Goal: Transaction & Acquisition: Download file/media

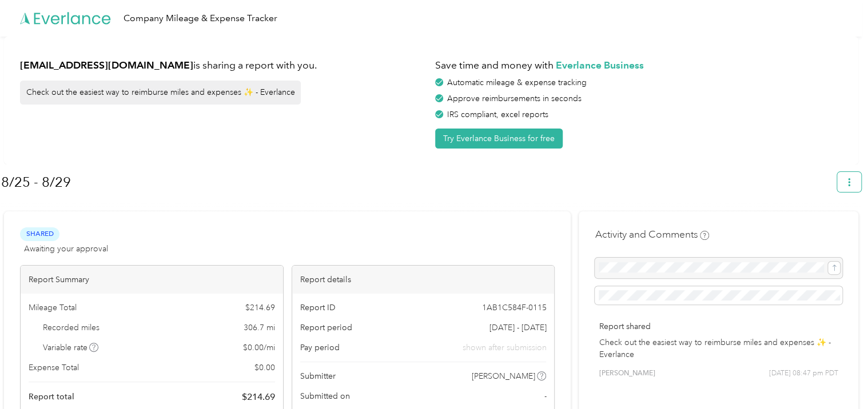
click at [853, 184] on icon "button" at bounding box center [849, 182] width 8 height 8
click at [806, 230] on span "Download" at bounding box center [822, 236] width 38 height 12
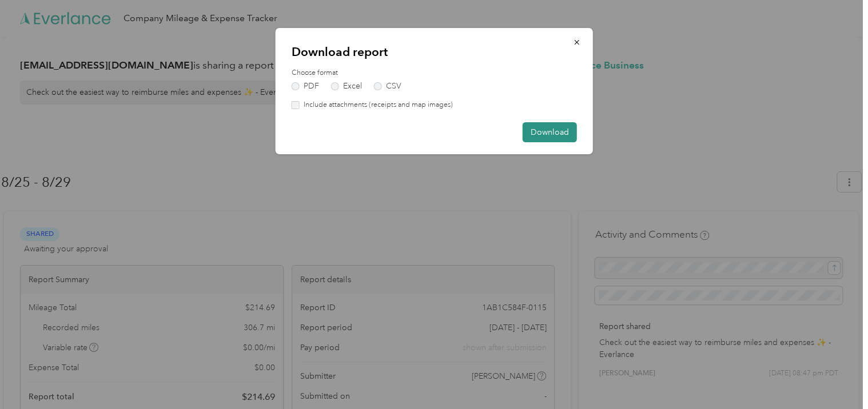
click at [544, 130] on button "Download" at bounding box center [550, 132] width 54 height 20
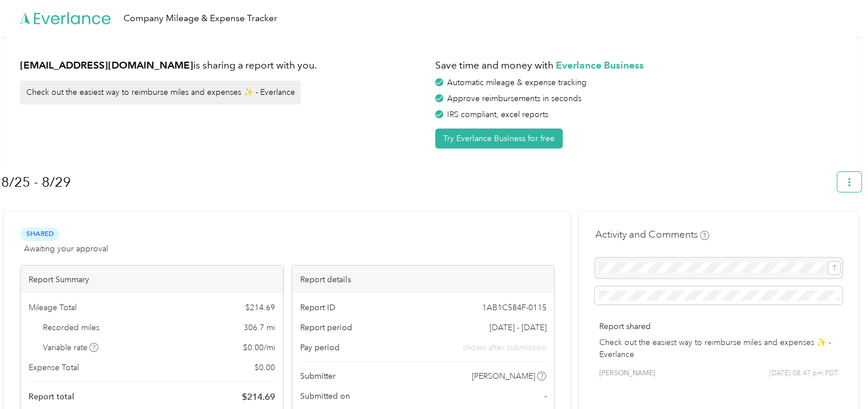
click at [851, 182] on icon "button" at bounding box center [849, 182] width 8 height 8
click at [816, 230] on span "Download" at bounding box center [822, 236] width 38 height 12
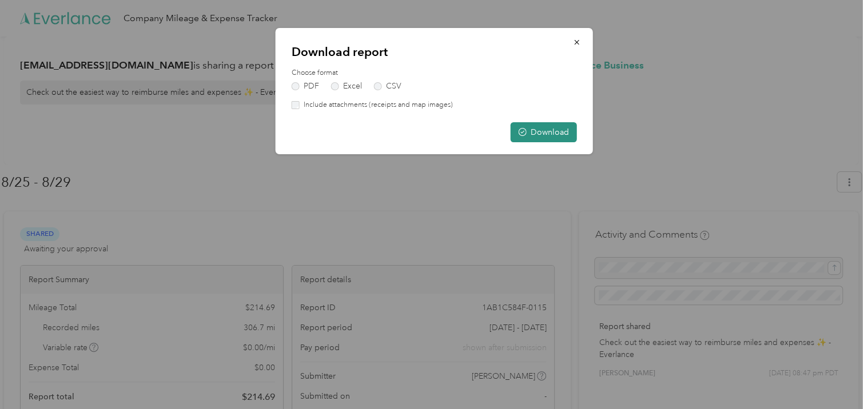
click at [548, 135] on button "Download" at bounding box center [544, 132] width 66 height 20
